Goal: Task Accomplishment & Management: Manage account settings

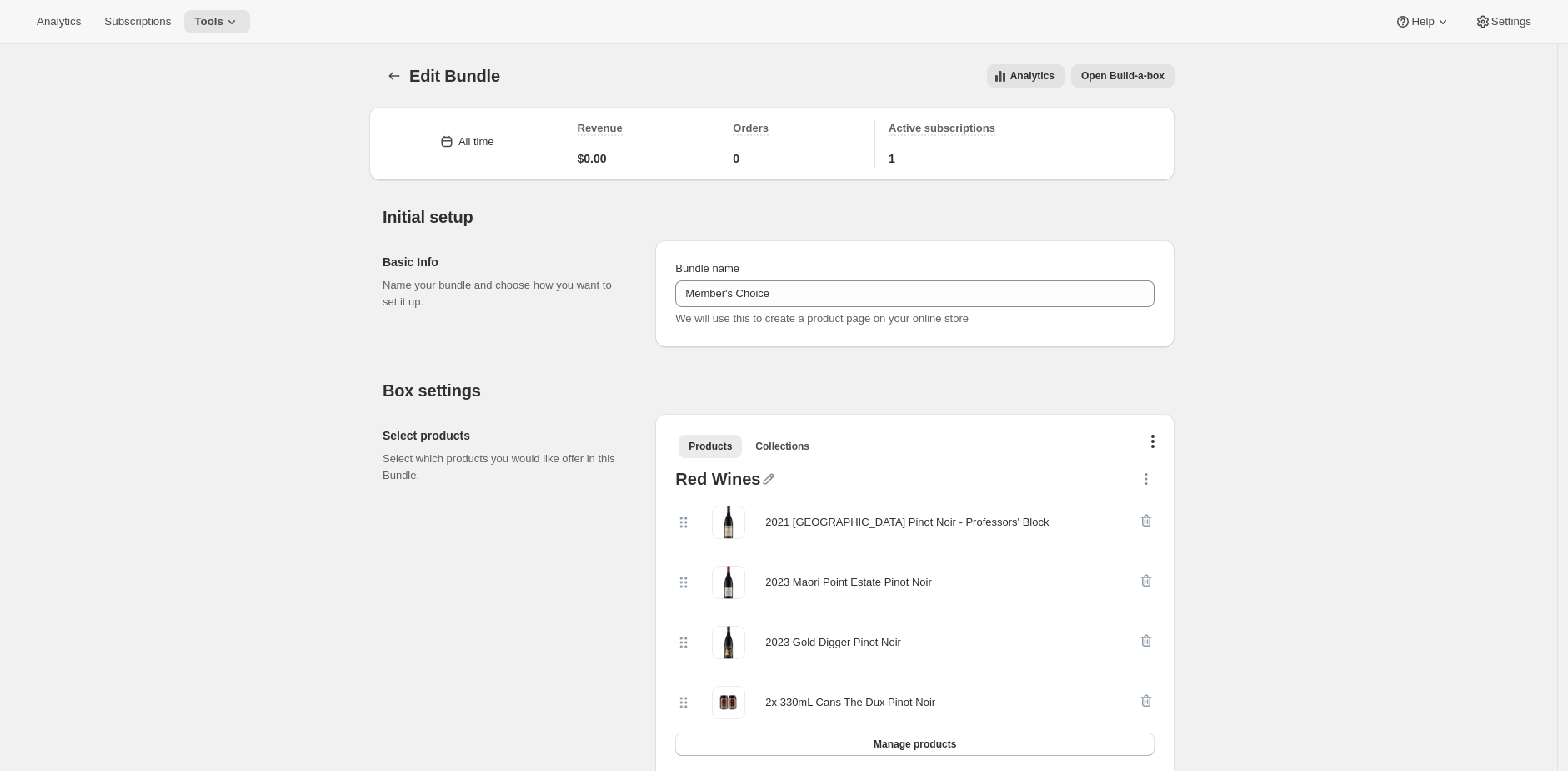
scroll to position [2827, 0]
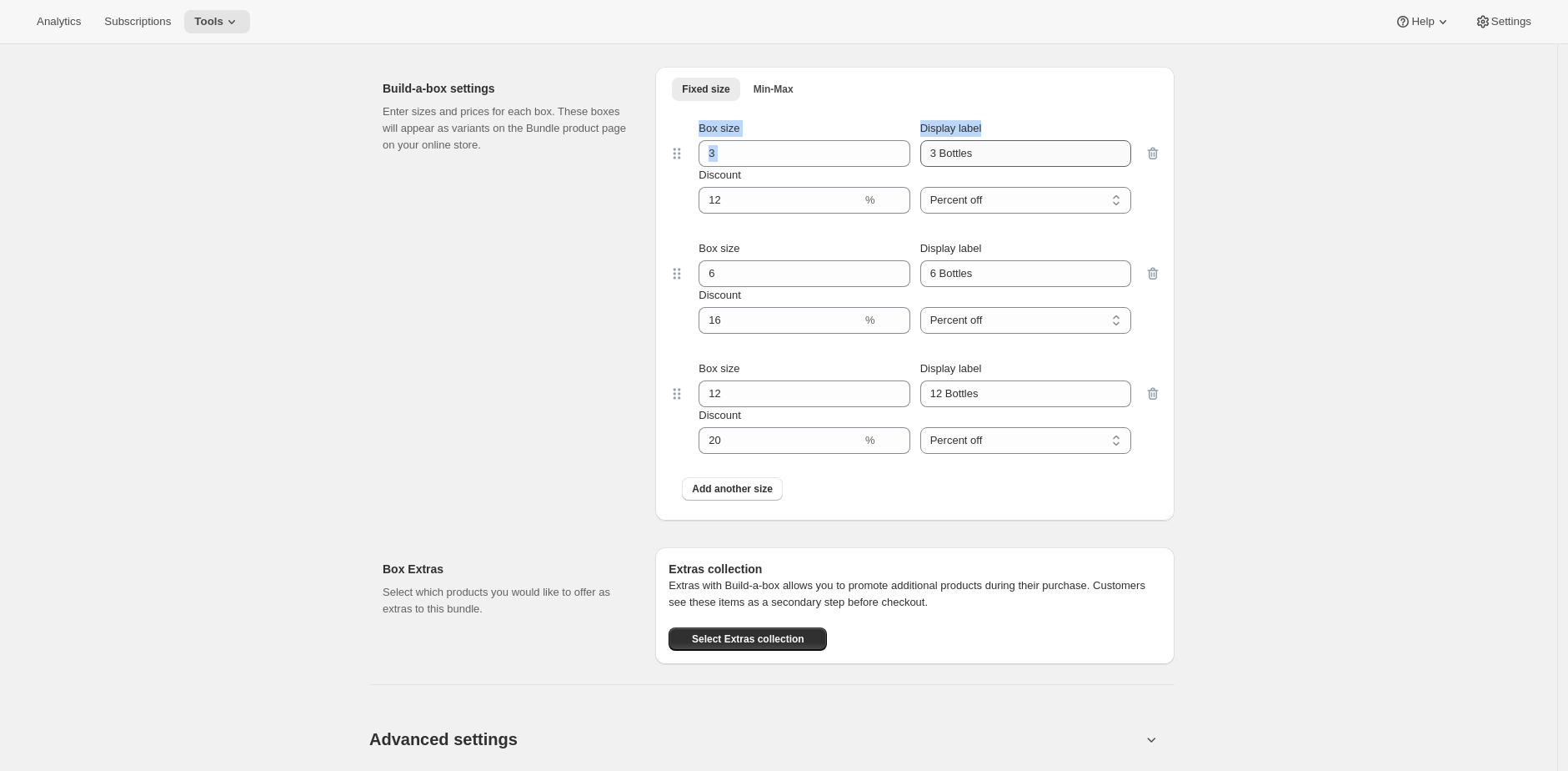
drag, startPoint x: 945, startPoint y: 90, endPoint x: 1039, endPoint y: 163, distance: 119.0
click at [1019, 158] on div "Fixed size Min-Max More views Fixed size Min-Max More views Box size 3 Display …" at bounding box center [916, 293] width 493 height 434
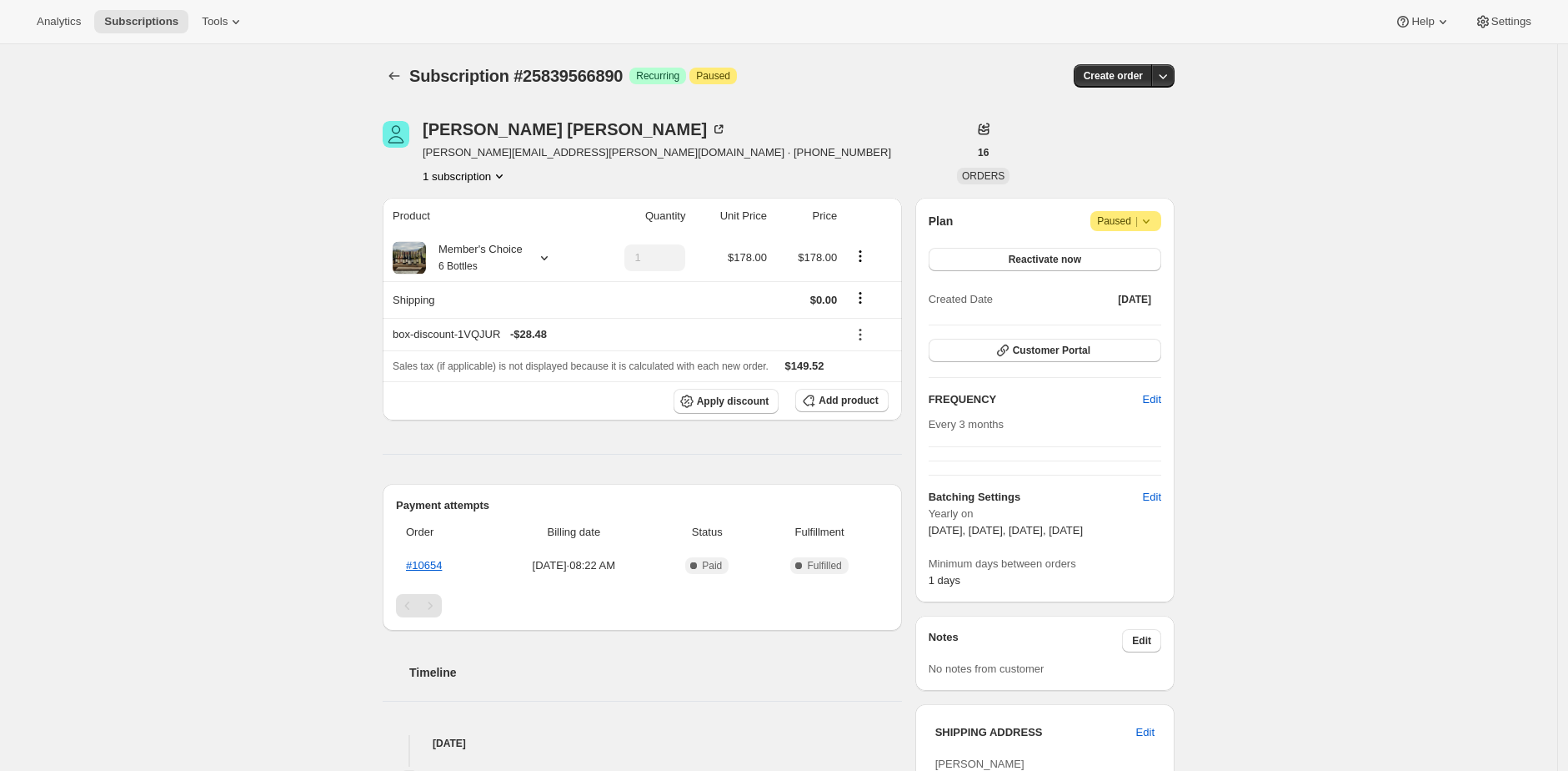
click at [546, 154] on span "robert.swann@xtra.co.nz · +64274334453" at bounding box center [657, 153] width 469 height 17
drag, startPoint x: 546, startPoint y: 154, endPoint x: 443, endPoint y: 158, distance: 103.1
click at [443, 158] on span "robert.swann@xtra.co.nz · +64274334453" at bounding box center [657, 153] width 469 height 17
copy span "robert.swann@xtra.co.nz"
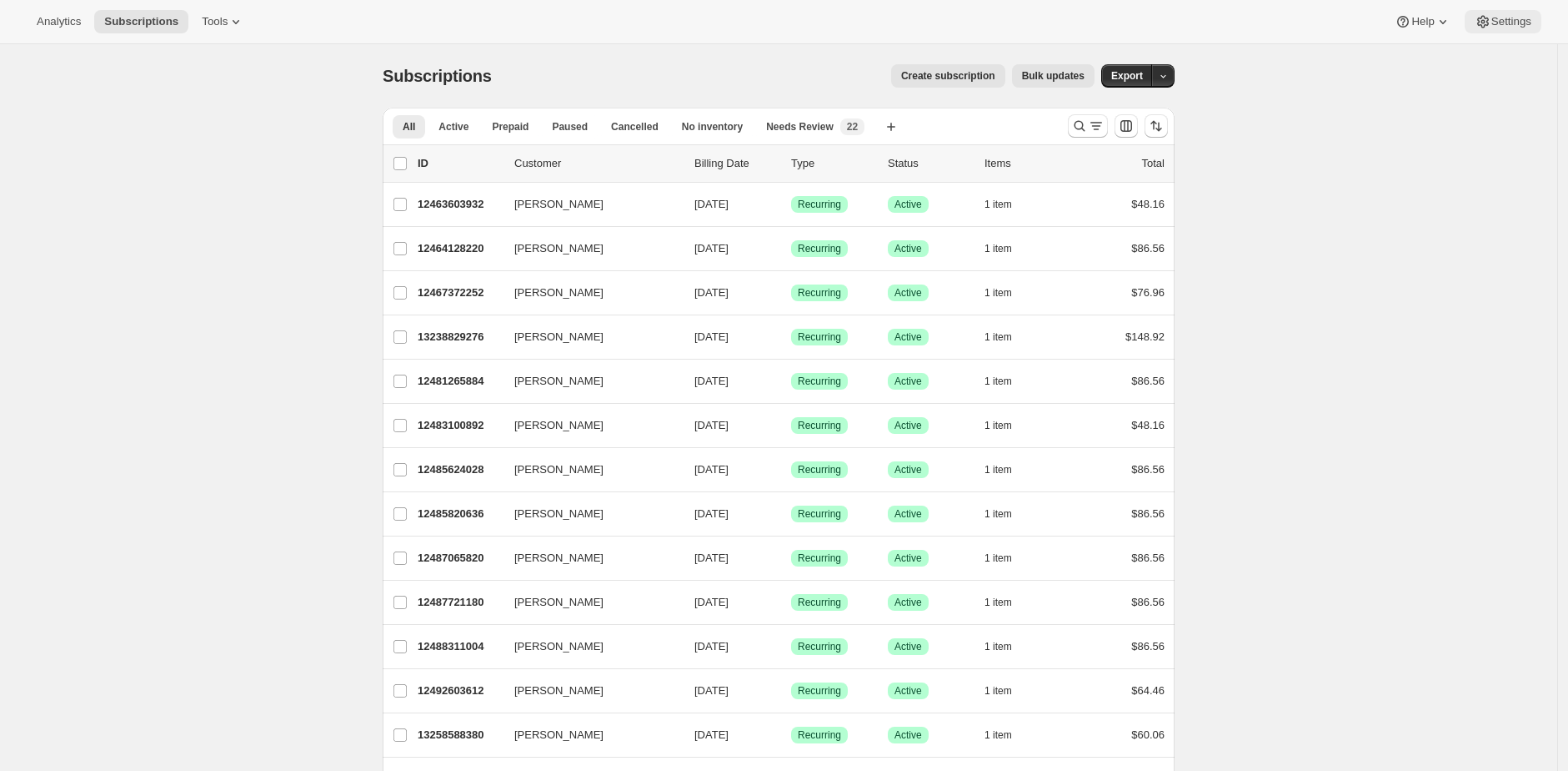
click at [1483, 20] on icon at bounding box center [1483, 21] width 17 height 17
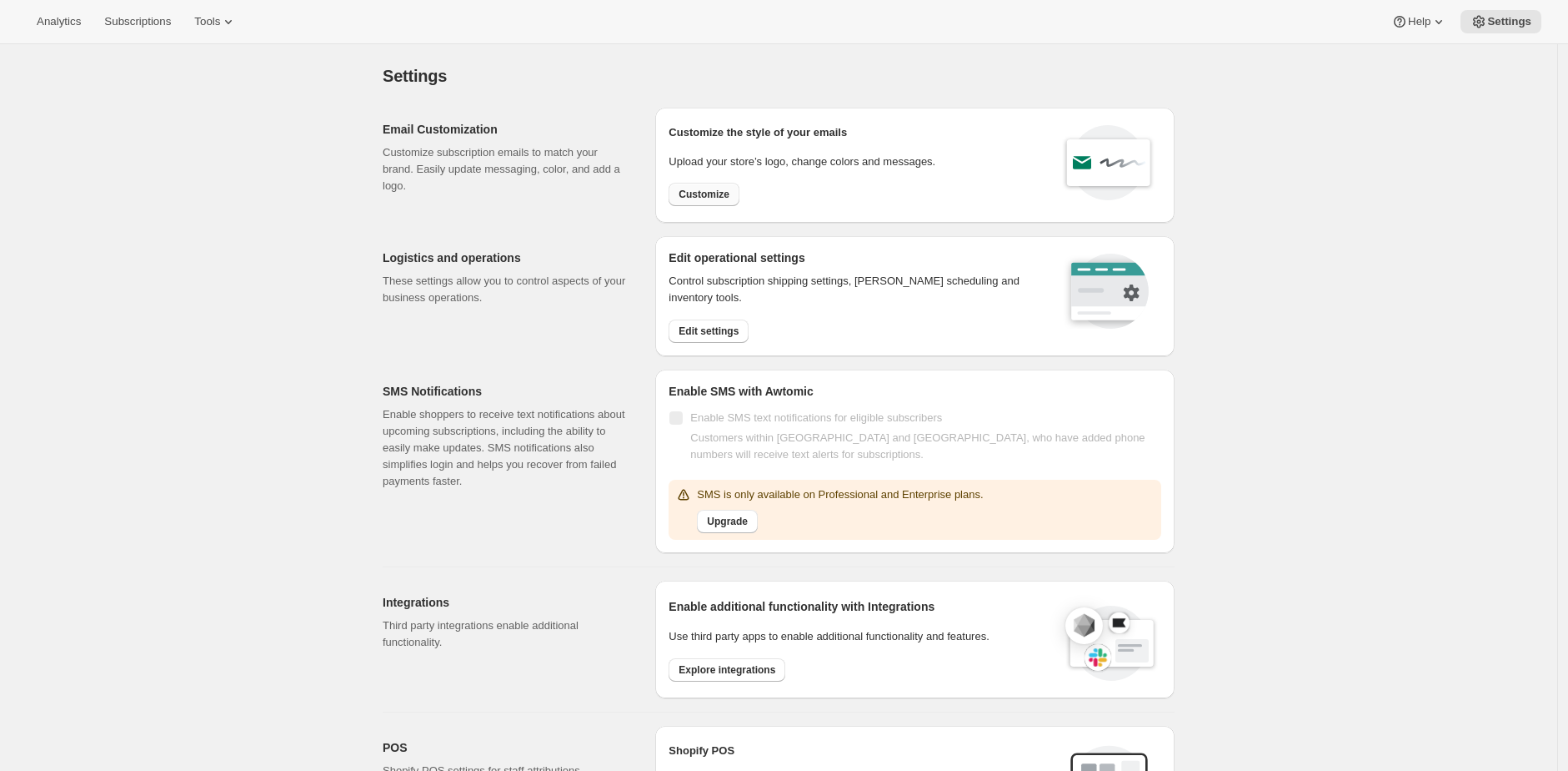
click at [677, 200] on button "Customize" at bounding box center [704, 194] width 71 height 23
select select "subscriptionMessage"
select select "5"
select select "15"
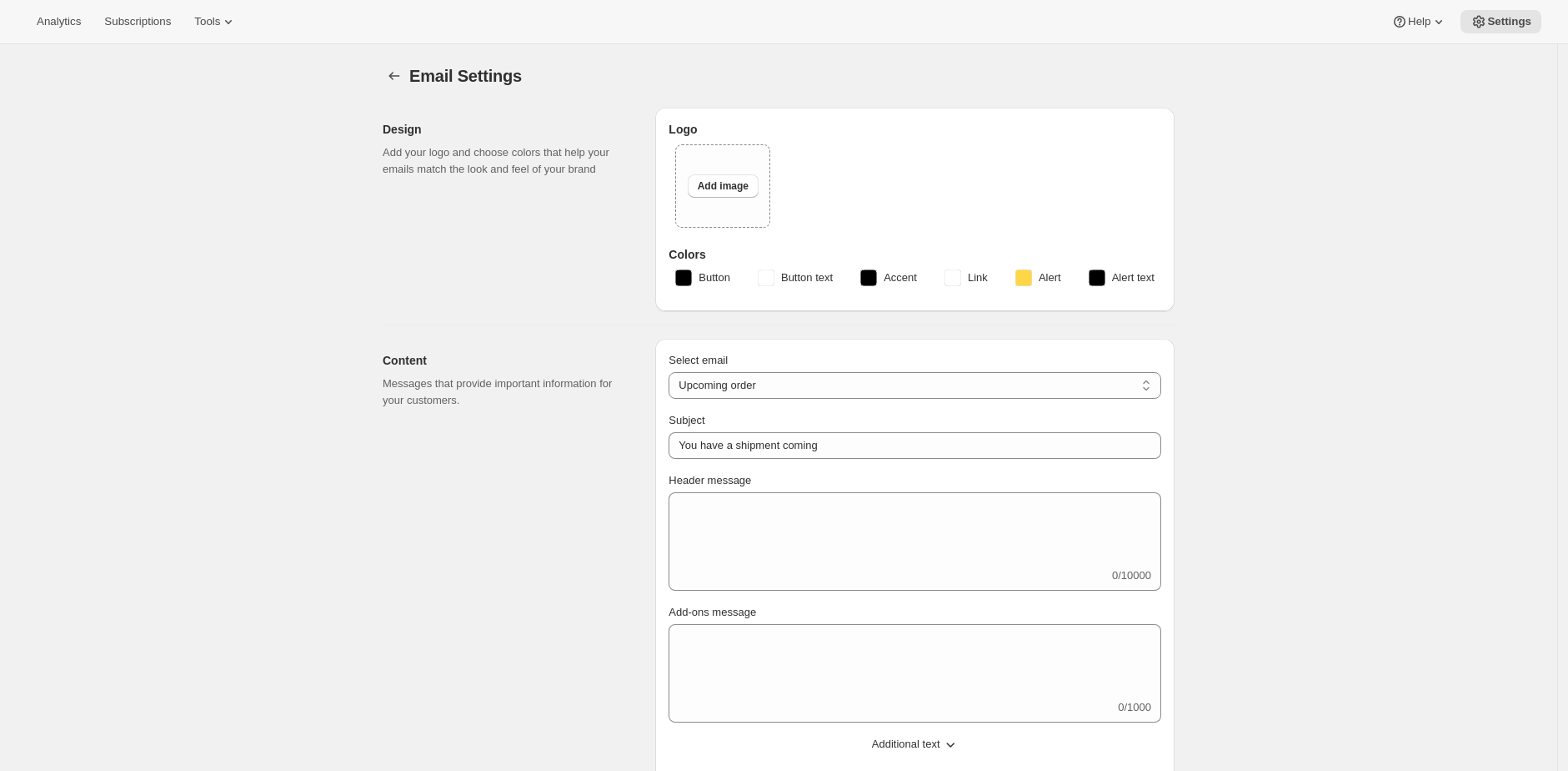
type input "Agravitae"
checkbox input "false"
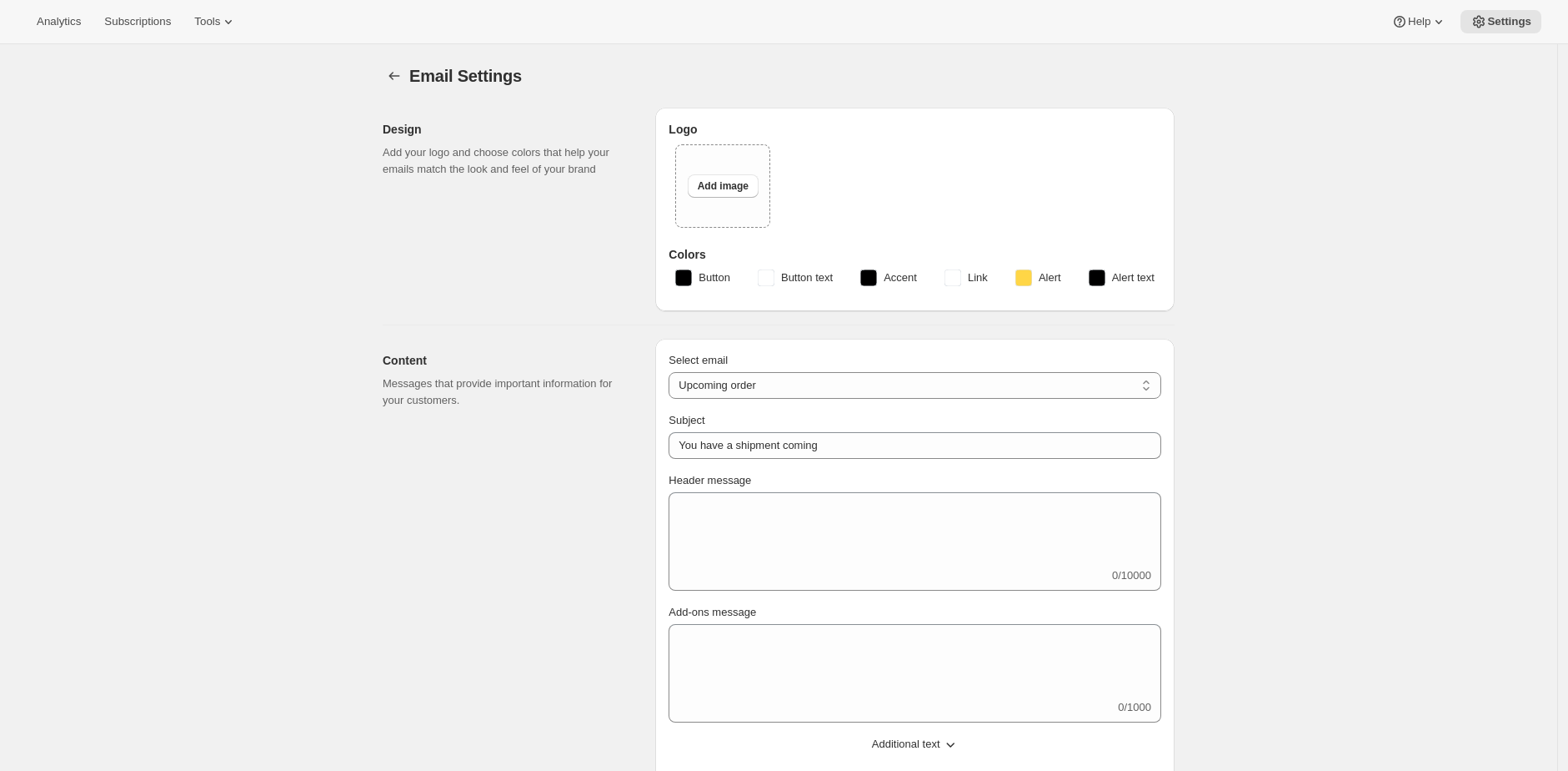
checkbox input "false"
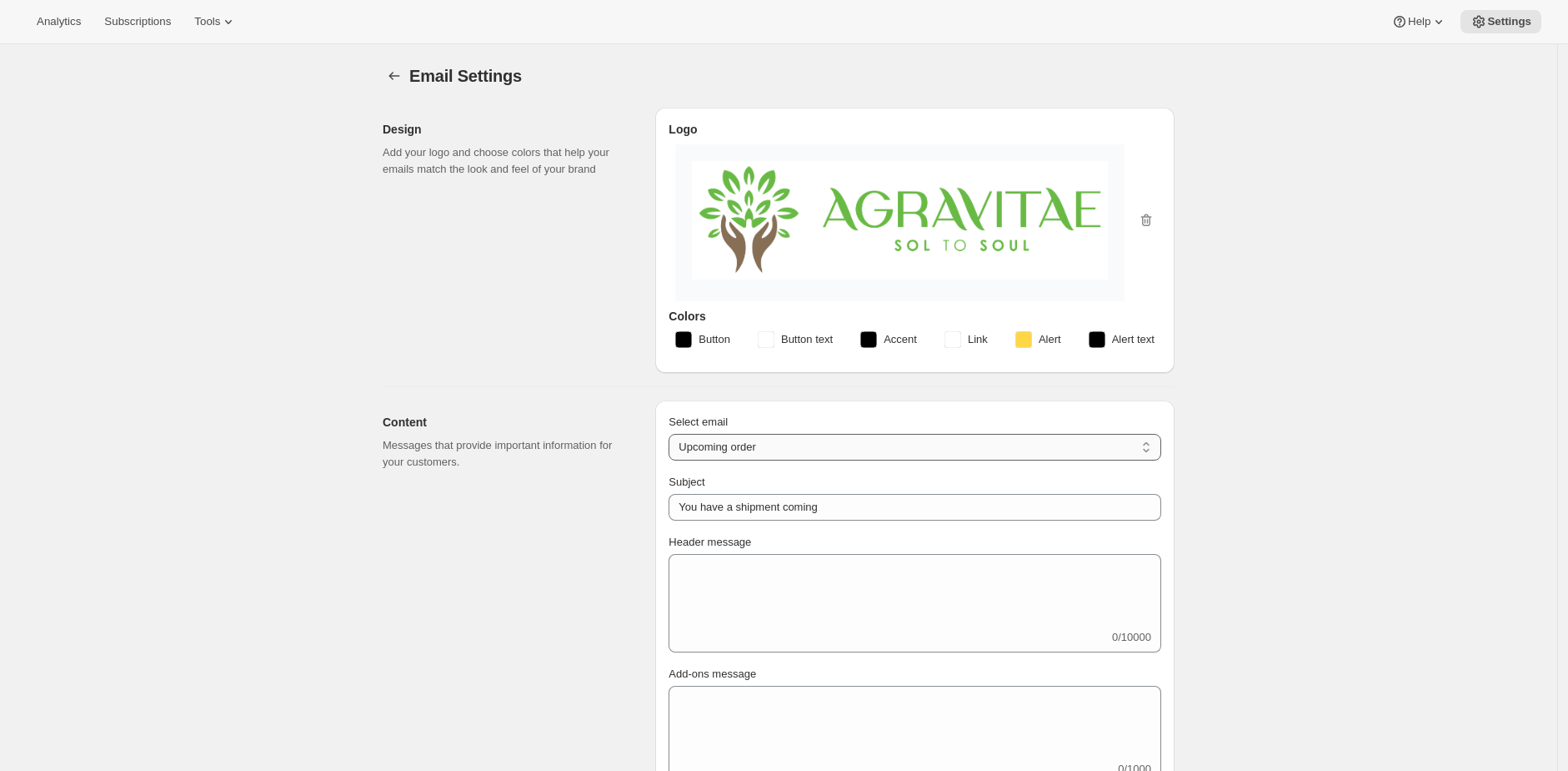
click at [765, 447] on select "New subscription Upcoming order Failed payment Delayed subscription (inventory …" at bounding box center [916, 447] width 493 height 27
select select "cancelledMessage"
click at [674, 434] on select "New subscription Upcoming order Failed payment Delayed subscription (inventory …" at bounding box center [916, 447] width 493 height 27
type textarea "Subscription cancelled. Please reach out to reactivate."
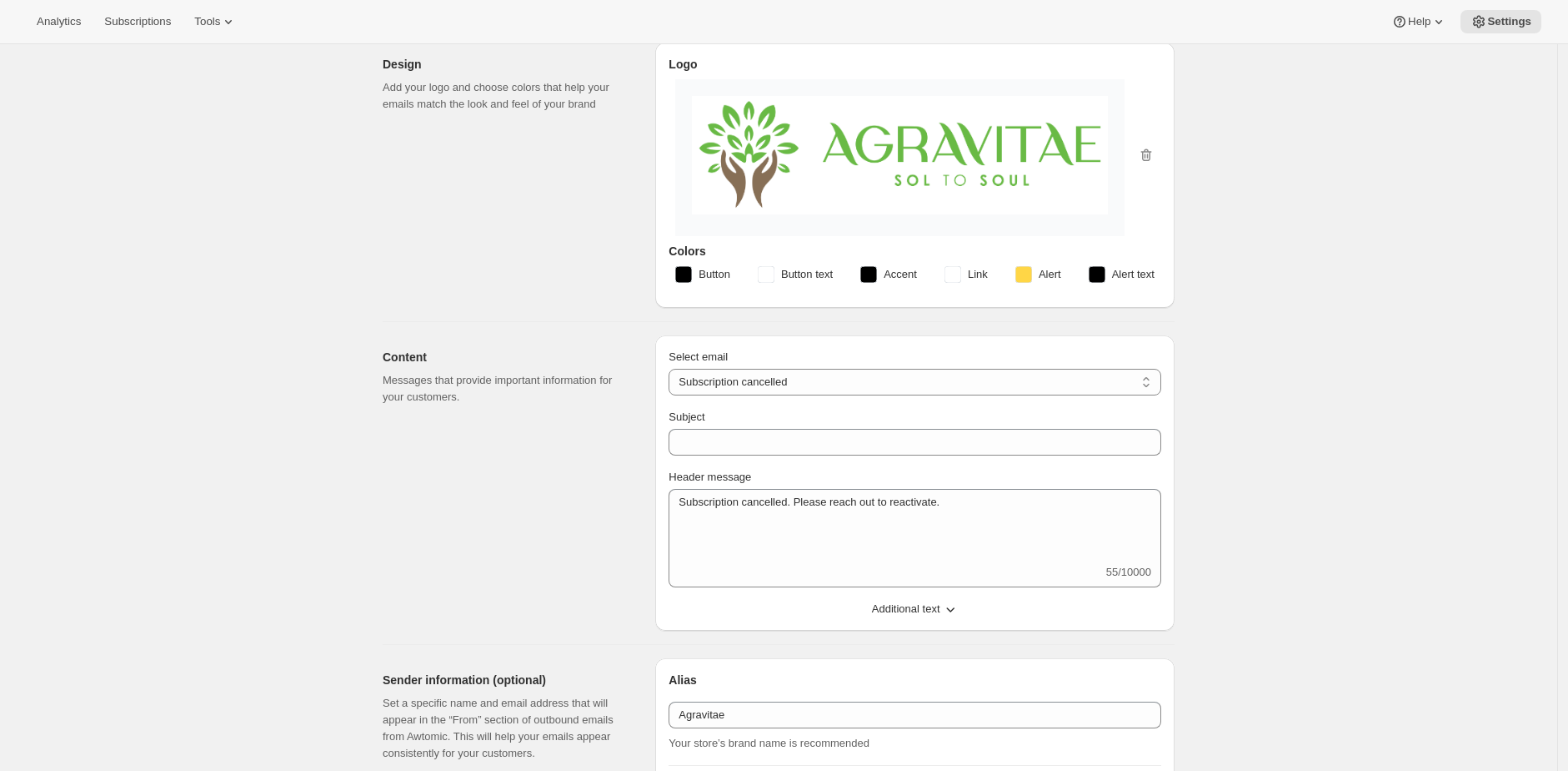
scroll to position [345, 0]
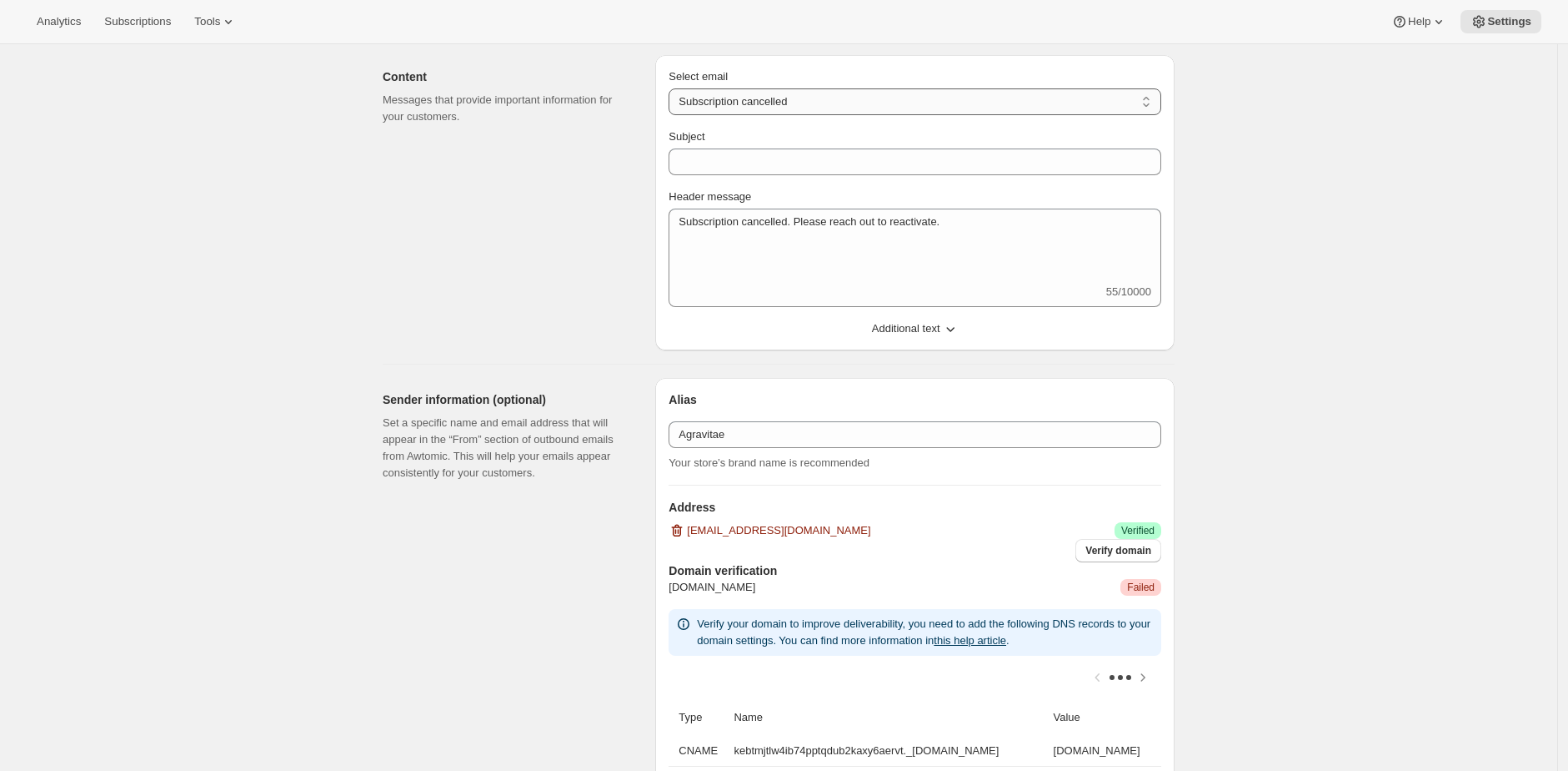
click at [831, 92] on select "New subscription Upcoming order Failed payment Delayed subscription (inventory …" at bounding box center [916, 101] width 493 height 27
select select "pausedMessage"
click at [674, 88] on select "New subscription Upcoming order Failed payment Delayed subscription (inventory …" at bounding box center [916, 101] width 493 height 27
type input "Subscription paused"
type textarea "Subscription paused. Reactivate anytime."
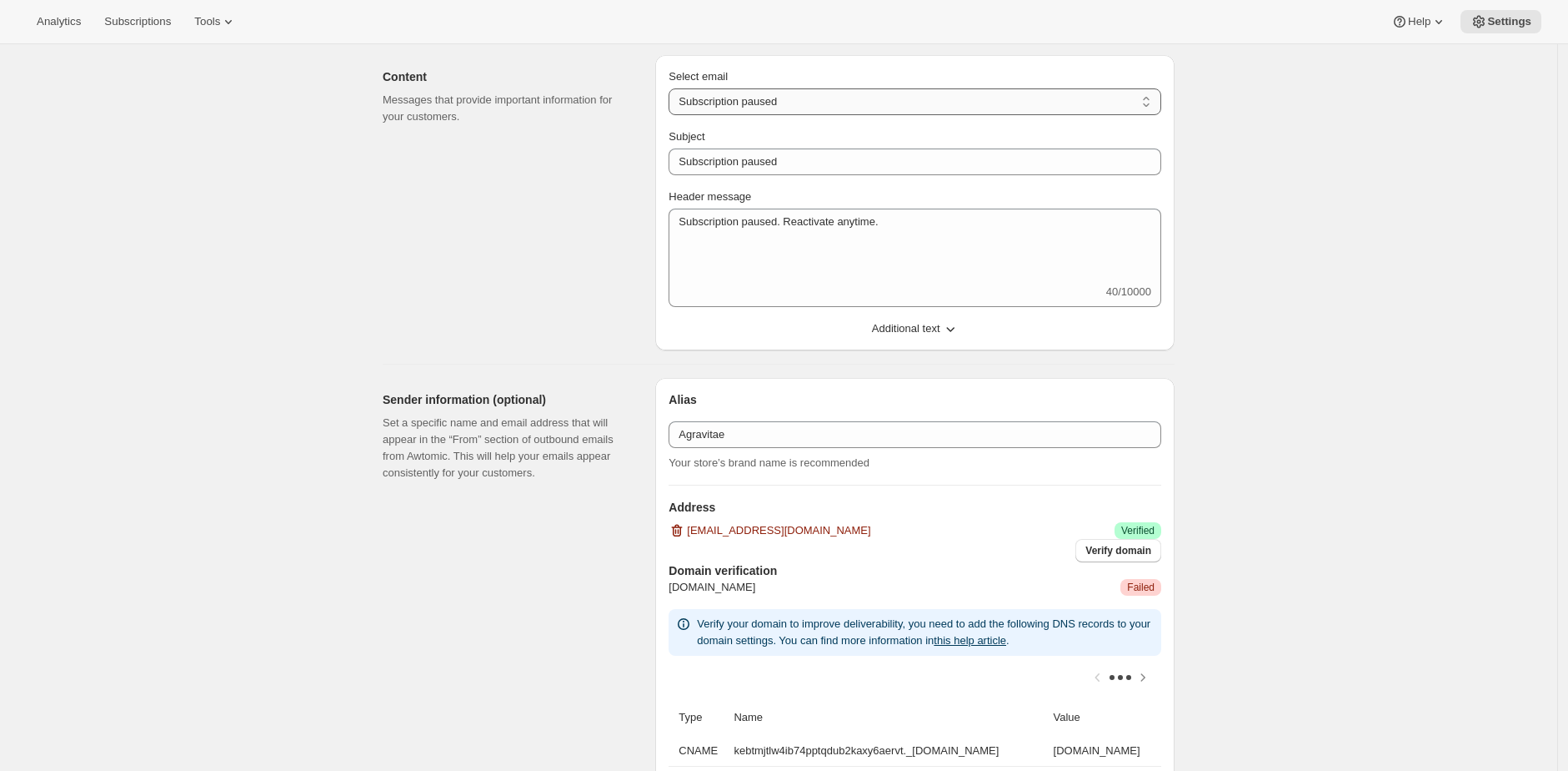
click at [826, 91] on select "New subscription Upcoming order Failed payment Delayed subscription (inventory …" at bounding box center [916, 101] width 493 height 27
select select "failedPaymentMessage"
click at [674, 88] on select "New subscription Upcoming order Failed payment Delayed subscription (inventory …" at bounding box center [916, 101] width 493 height 27
type input "Issue with Payment"
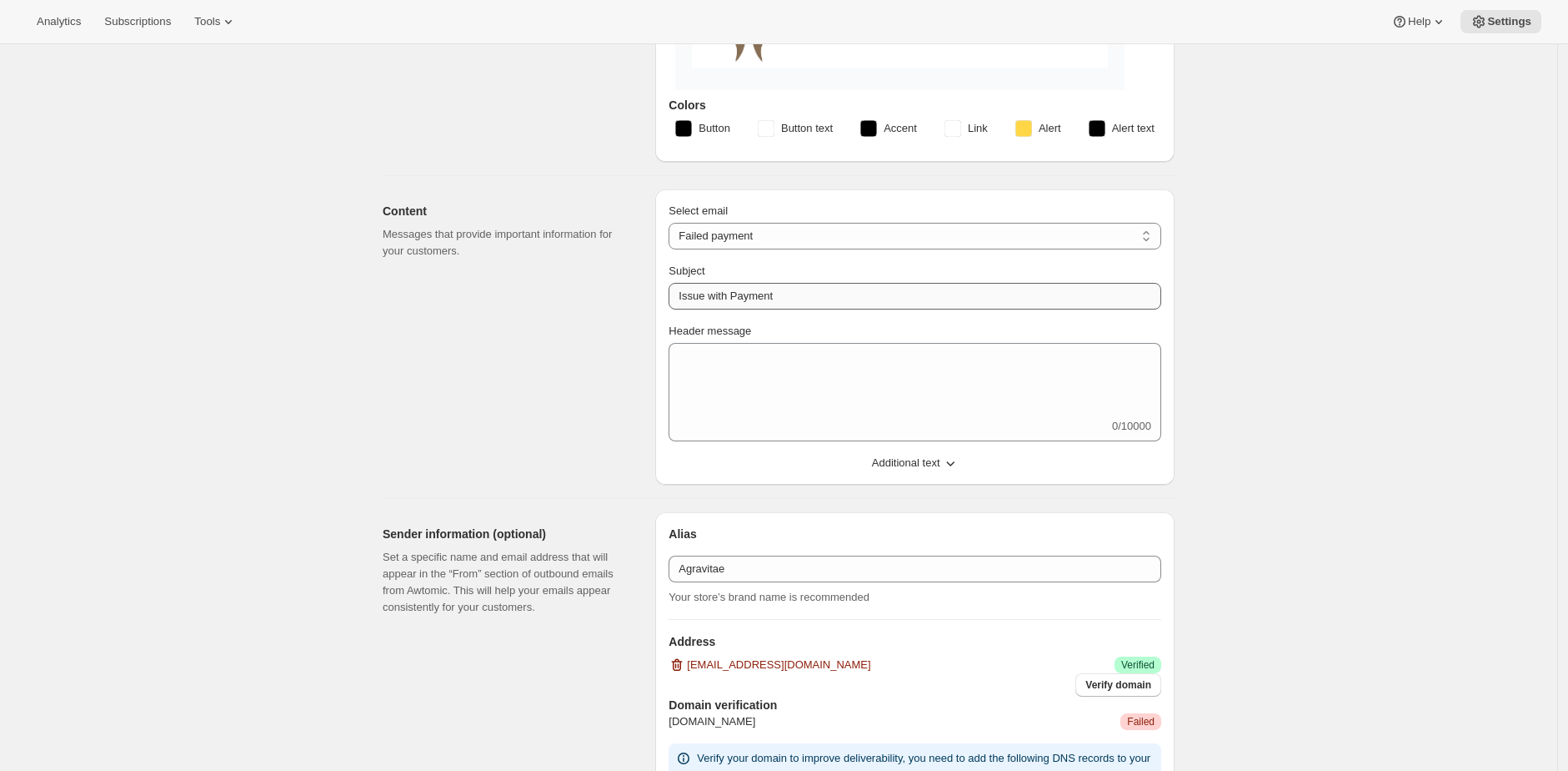
scroll to position [194, 0]
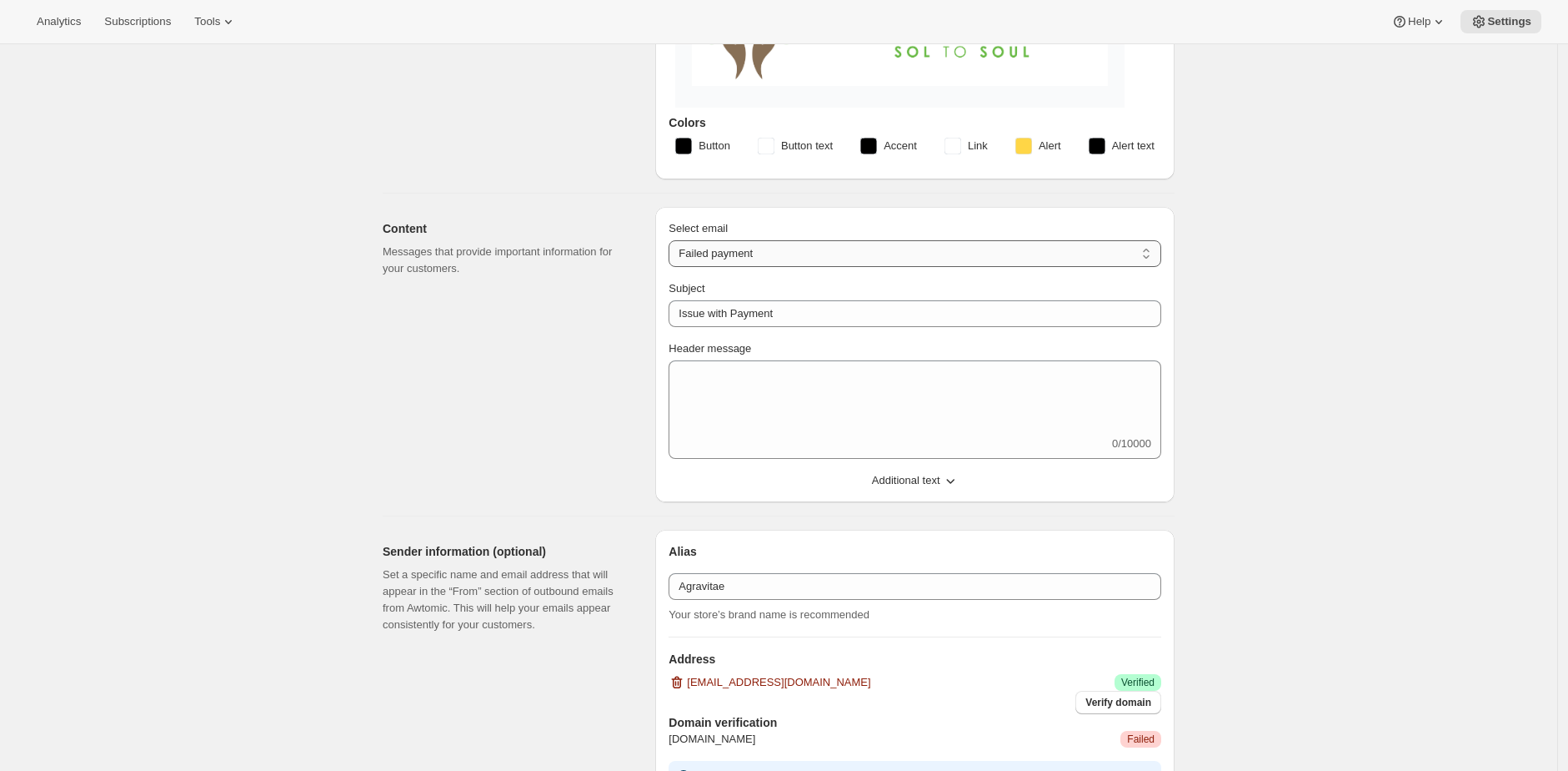
click at [1159, 256] on select "New subscription Upcoming order Failed payment Delayed subscription (inventory …" at bounding box center [916, 253] width 493 height 27
click at [785, 254] on select "New subscription Upcoming order Failed payment Delayed subscription (inventory …" at bounding box center [916, 253] width 493 height 27
select select "welcomeMessage"
click at [674, 240] on select "New subscription Upcoming order Failed payment Delayed subscription (inventory …" at bounding box center [916, 253] width 493 height 27
type input "Thank You, for subscribing with Agravitae!"
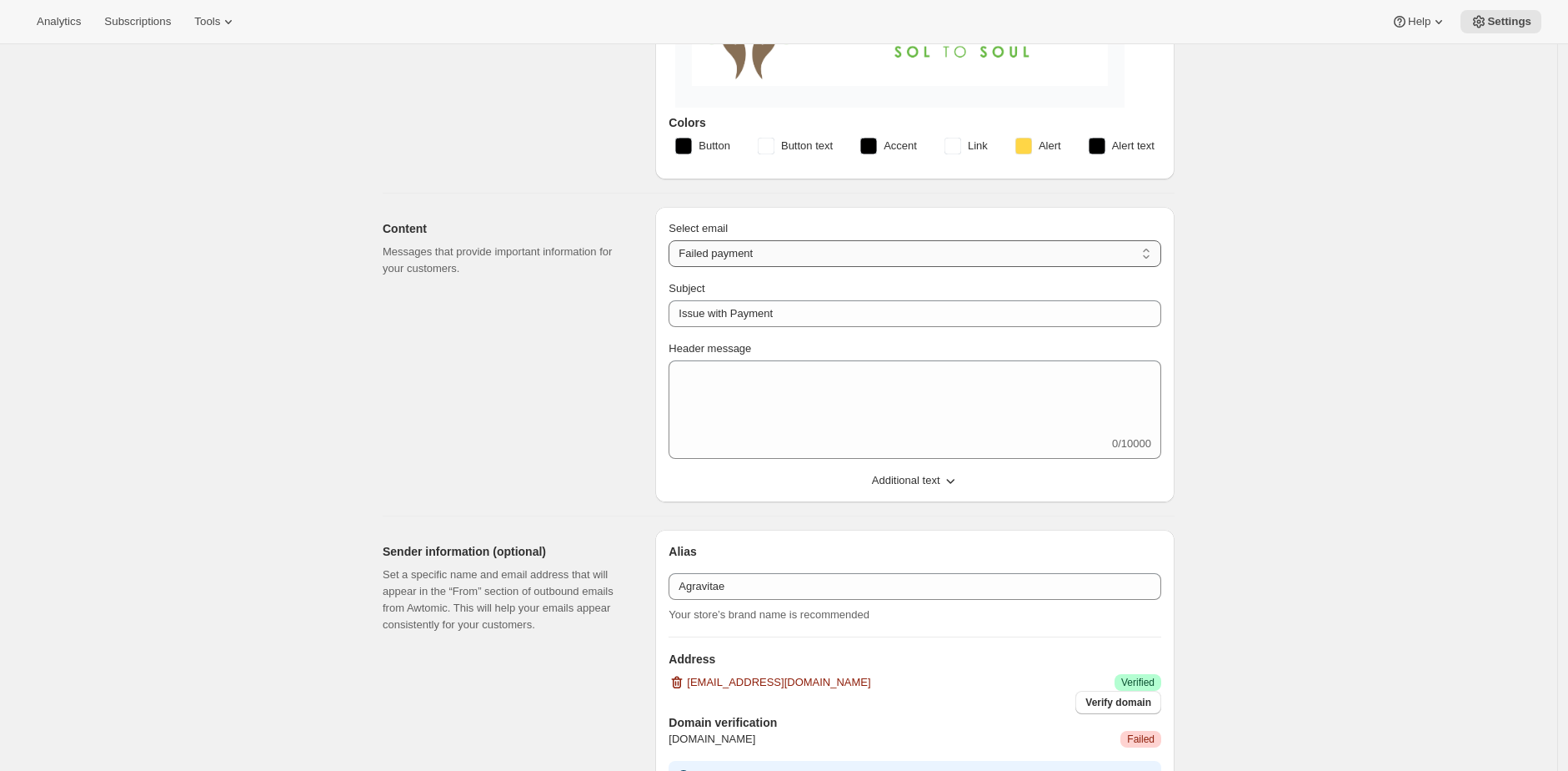
type textarea "Hello, We’re thrilled to have you as part of the Agravitae family! Your subscri…"
click at [883, 260] on select "New subscription Upcoming order Failed payment Delayed subscription (inventory …" at bounding box center [916, 253] width 493 height 27
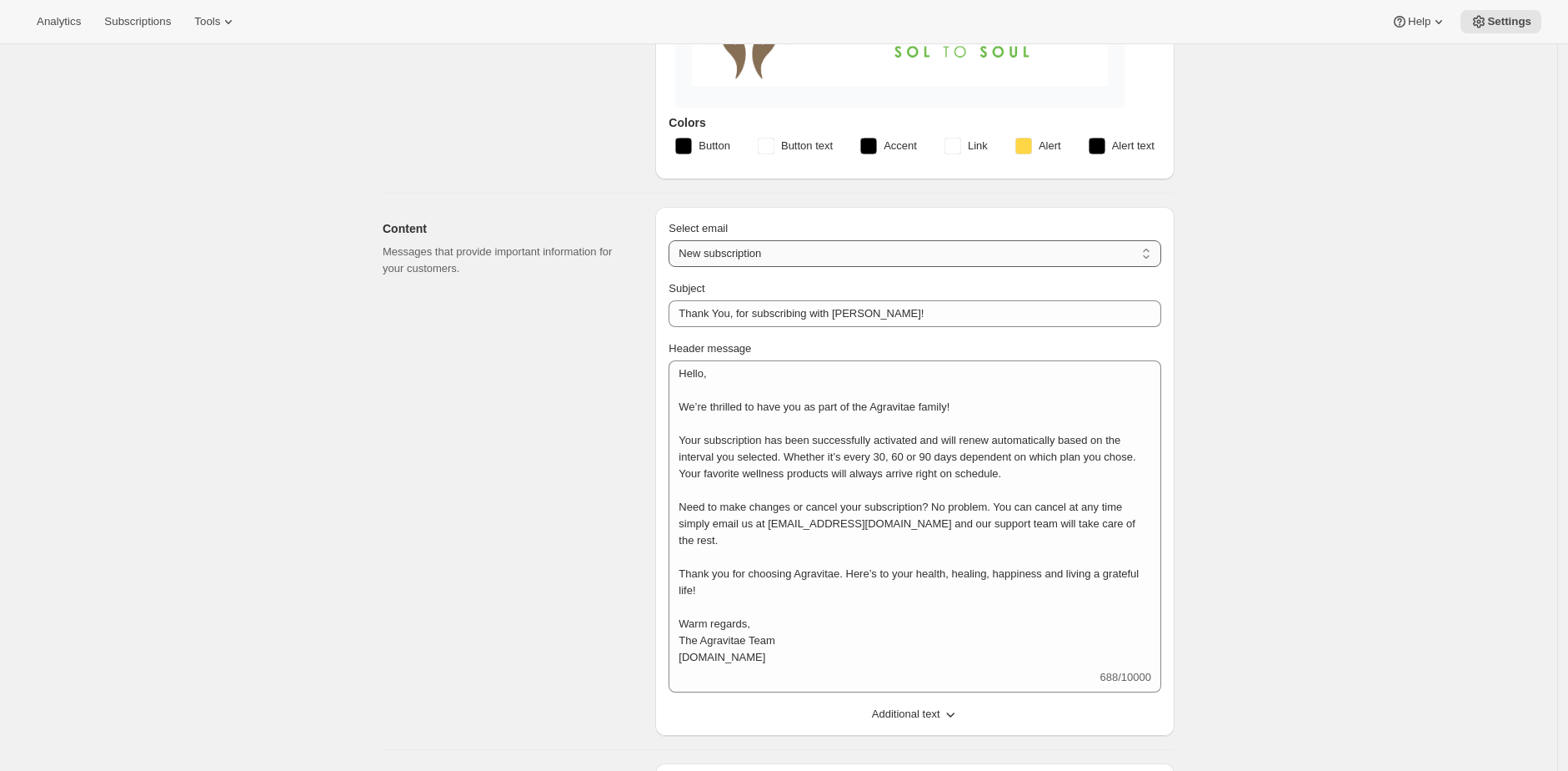
click at [831, 252] on select "New subscription Upcoming order Failed payment Delayed subscription (inventory …" at bounding box center [916, 253] width 493 height 27
select select "subscriptionMessage"
click at [674, 240] on select "New subscription Upcoming order Failed payment Delayed subscription (inventory …" at bounding box center [916, 253] width 493 height 27
type input "You have a shipment coming"
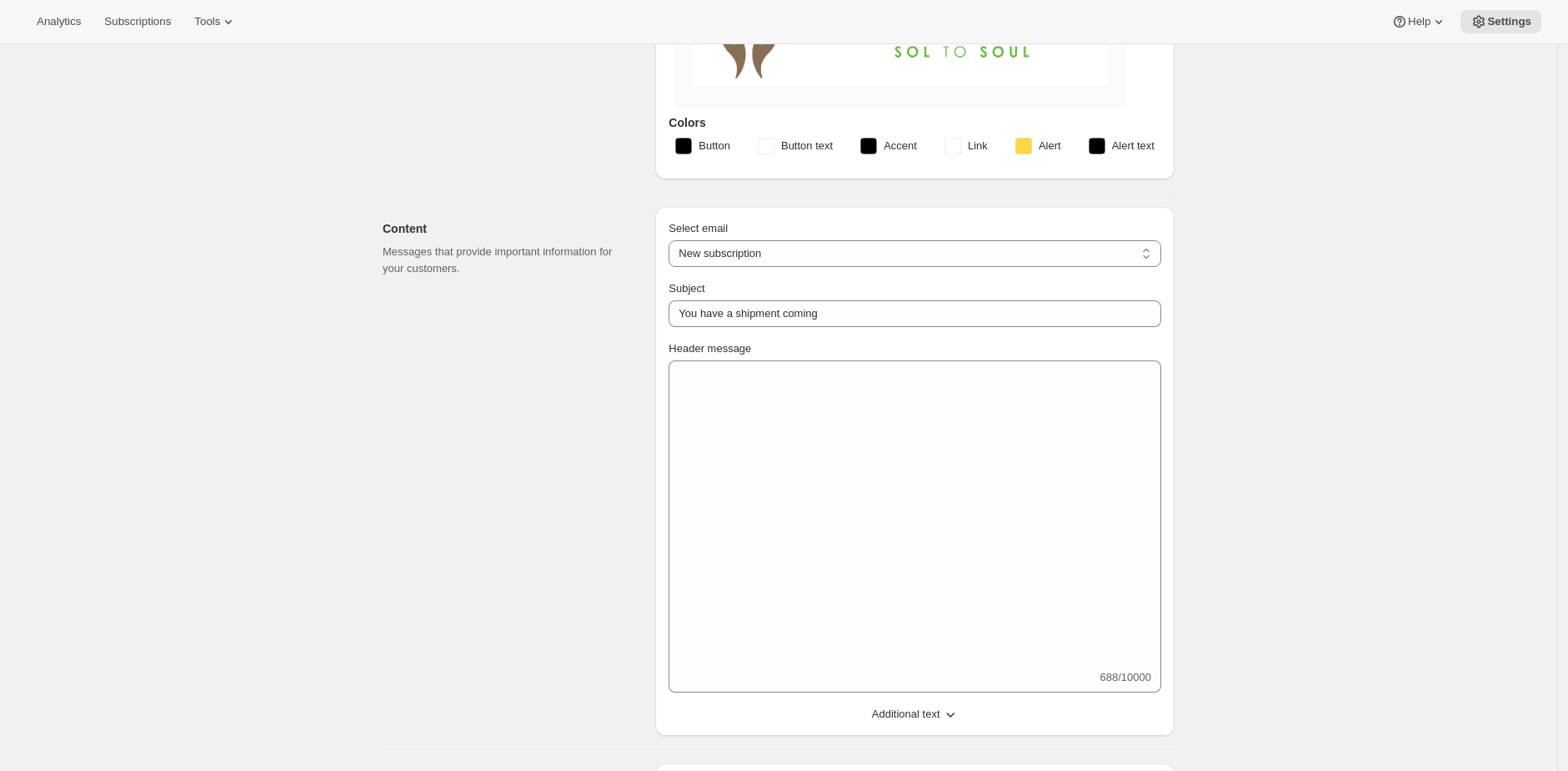
select select "5"
select select "15"
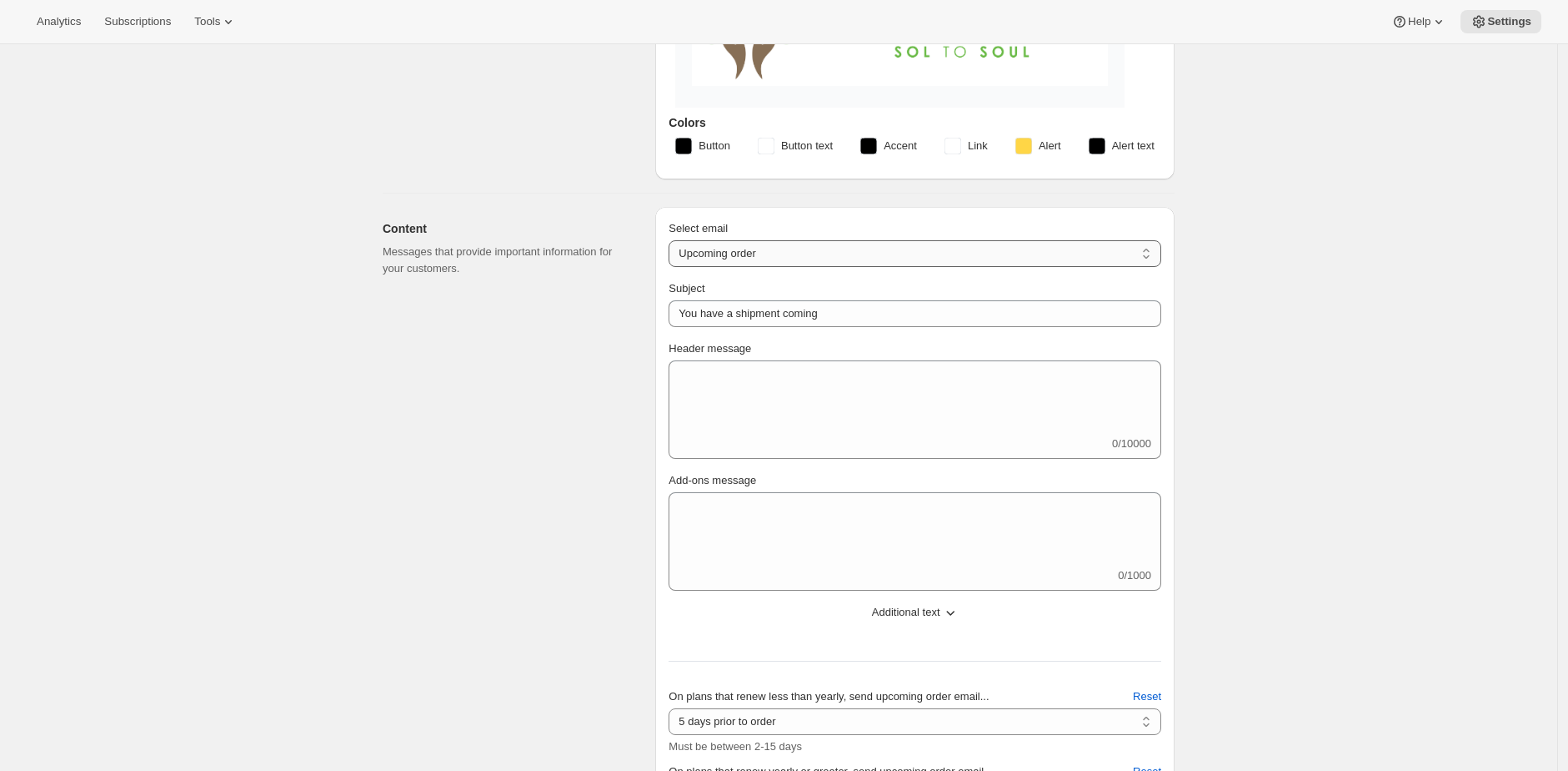
click at [954, 259] on select "New subscription Upcoming order Failed payment Delayed subscription (inventory …" at bounding box center [916, 253] width 493 height 27
select select "welcomeMessage"
click at [674, 240] on select "New subscription Upcoming order Failed payment Delayed subscription (inventory …" at bounding box center [916, 253] width 493 height 27
type input "Thank You, for subscribing with Agravitae!"
type textarea "Hello, We’re thrilled to have you as part of the Agravitae family! Your subscri…"
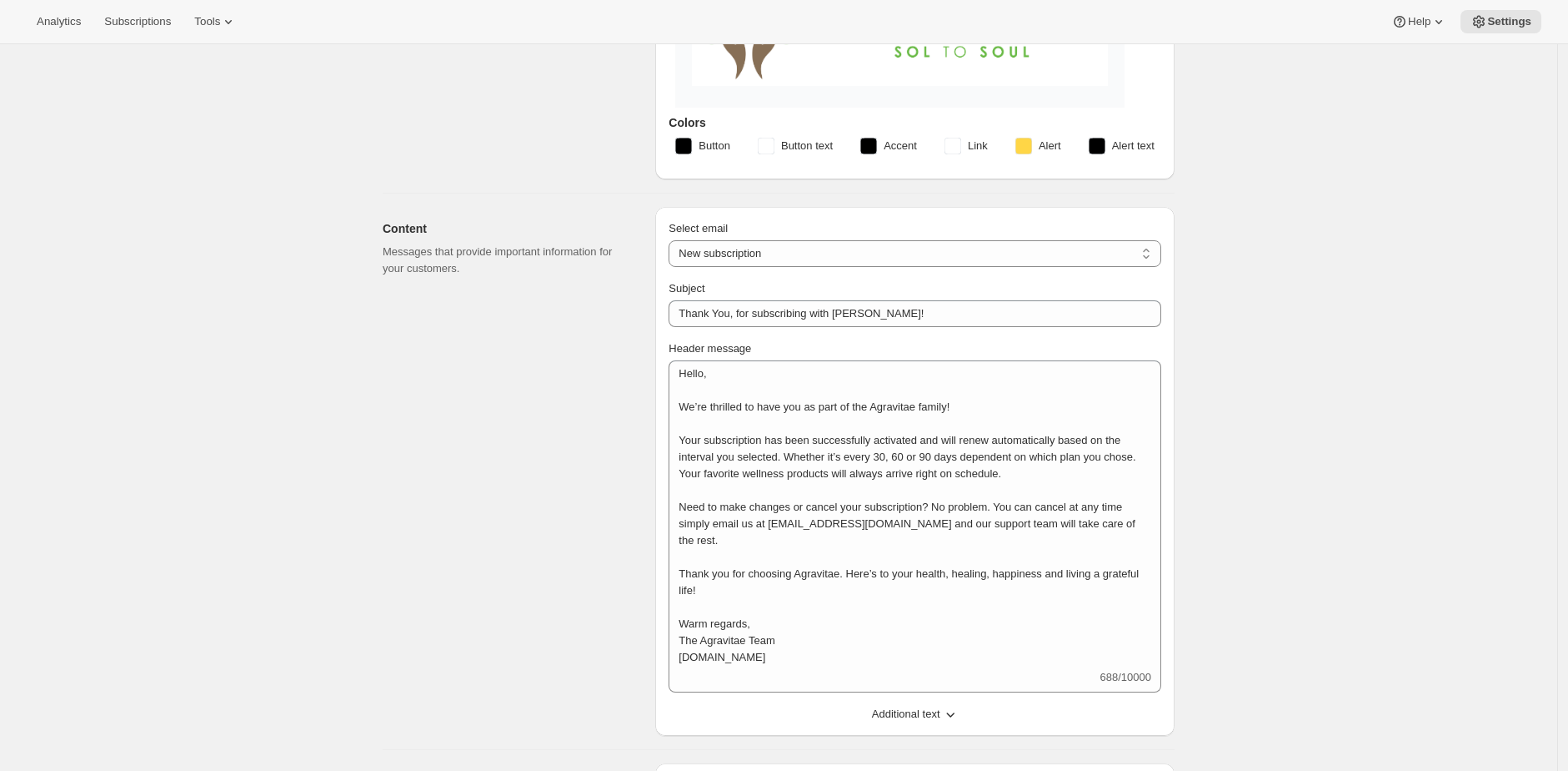
click at [382, 318] on div "Content Messages that provide important information for your customers. Select …" at bounding box center [772, 465] width 806 height 542
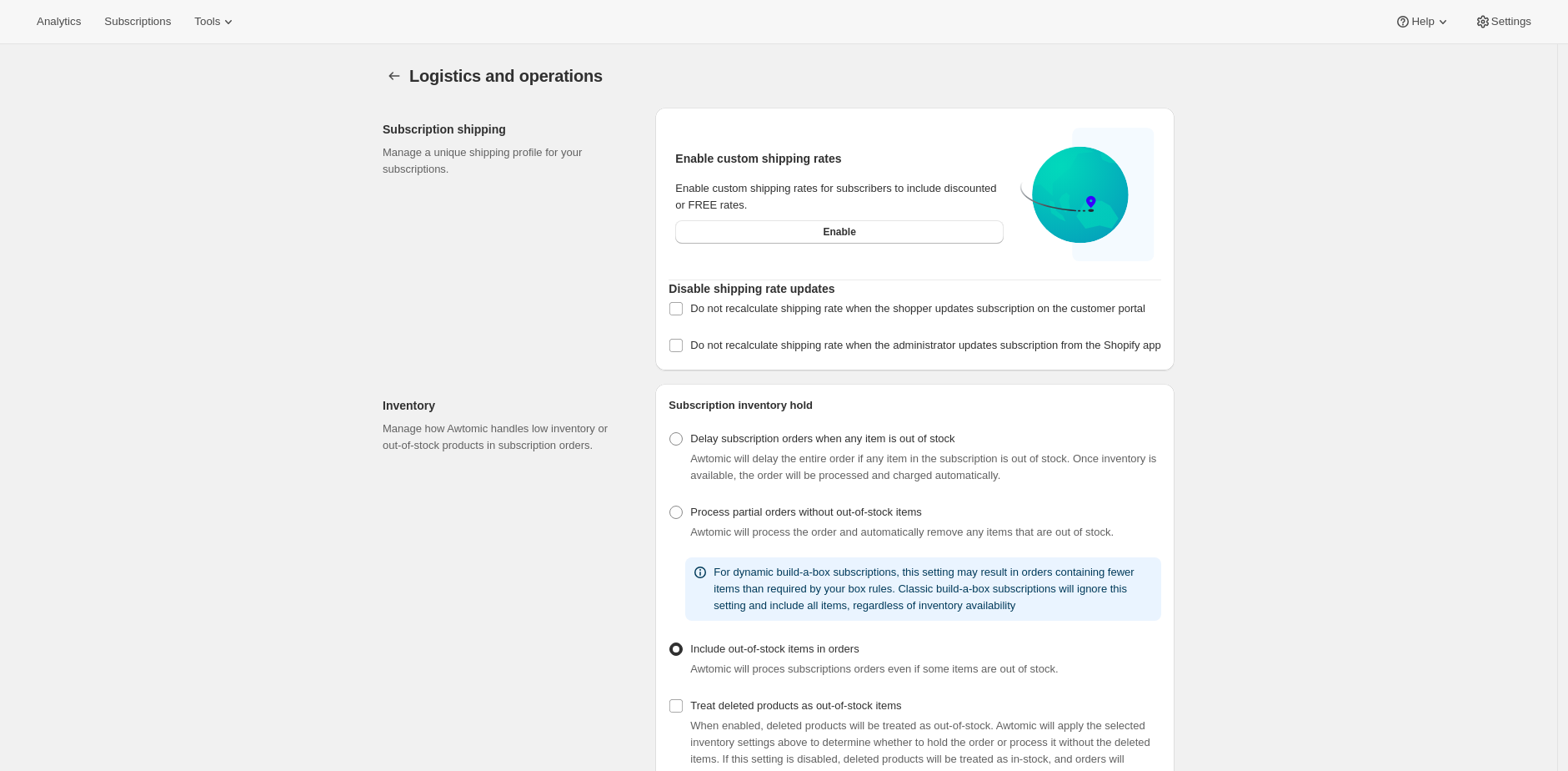
select select "DAY"
